Goal: Navigation & Orientation: Find specific page/section

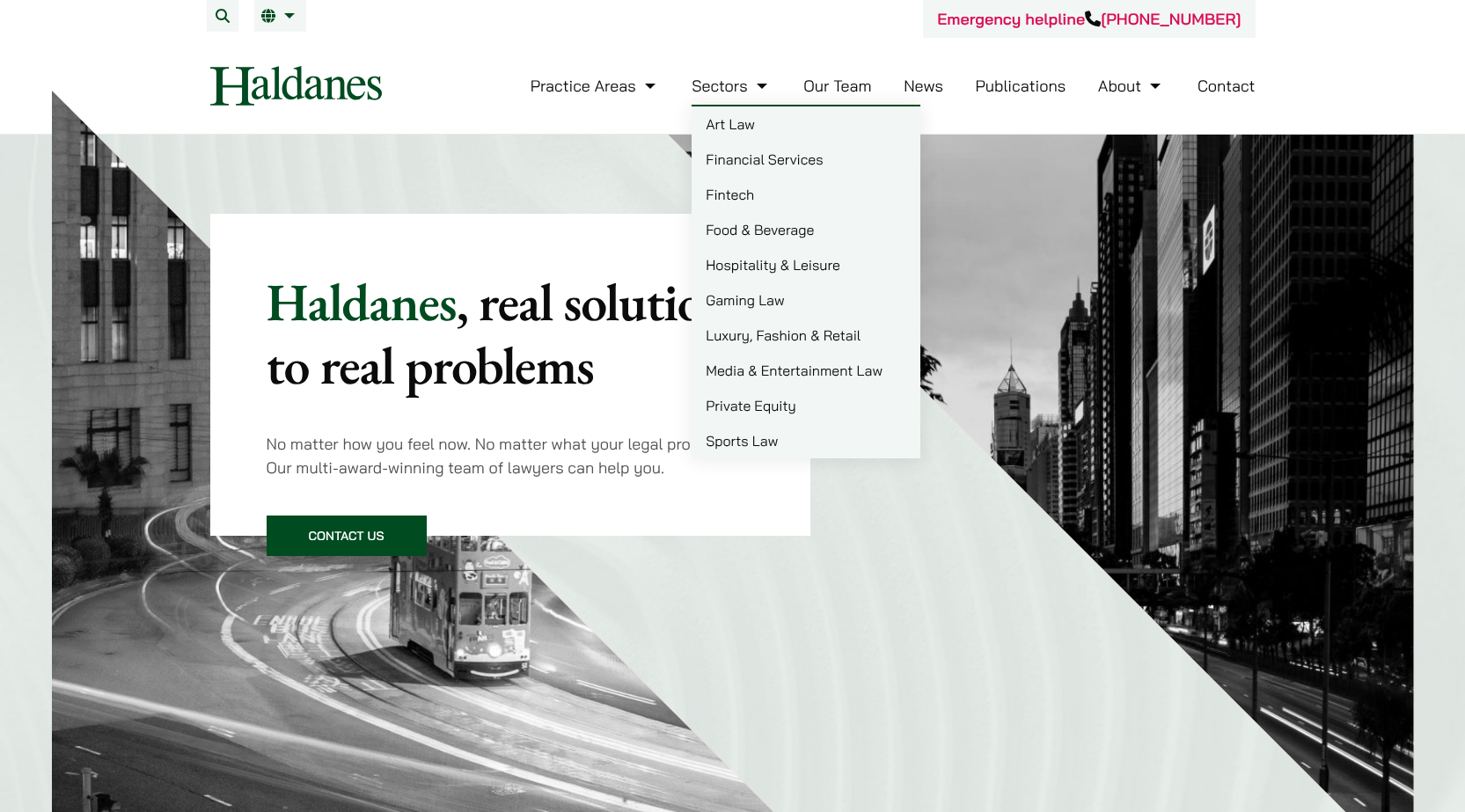
click at [811, 83] on link "Our Team" at bounding box center [837, 86] width 68 height 21
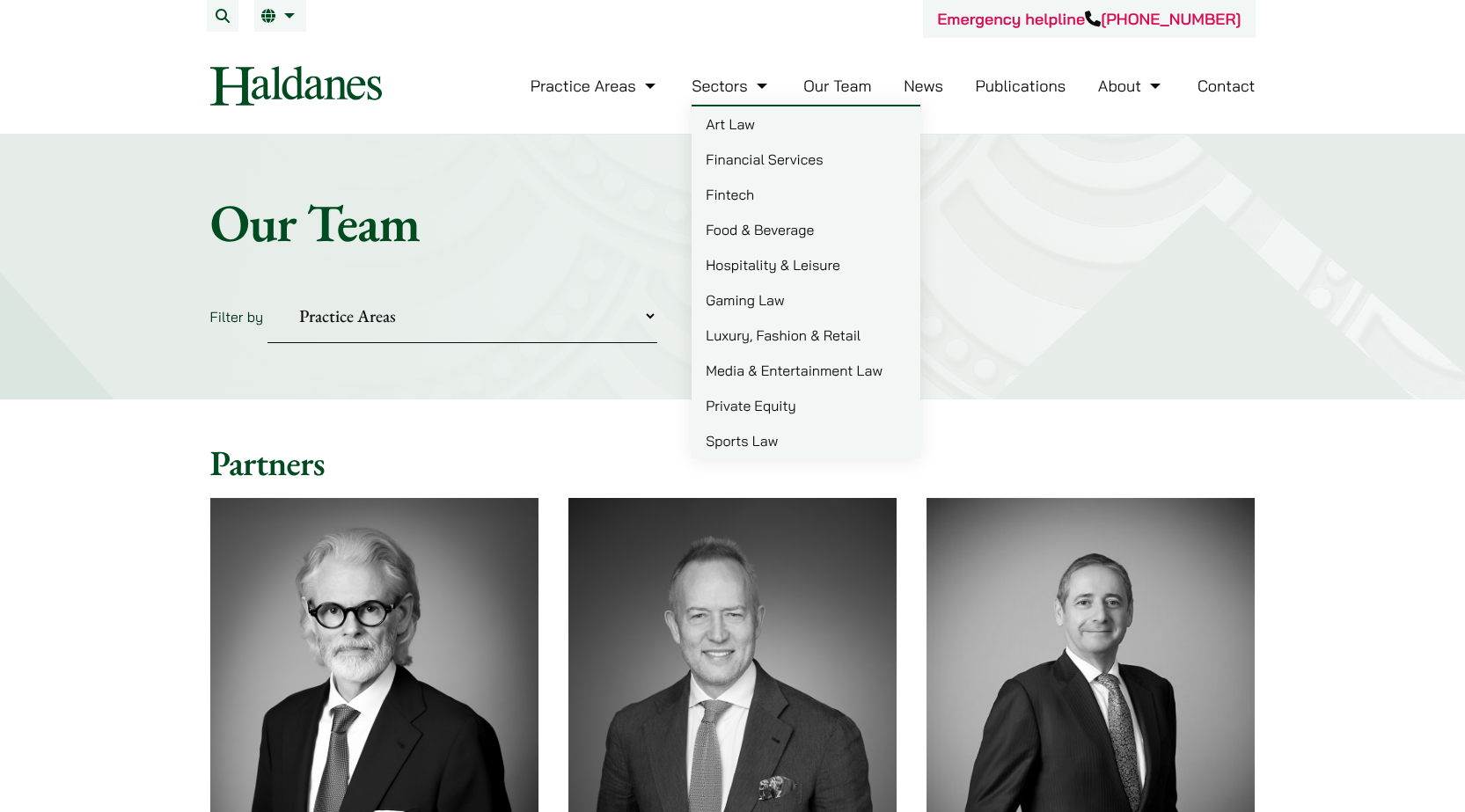
click at [769, 162] on link "Financial Services" at bounding box center [806, 159] width 228 height 35
